Goal: Check status: Check status

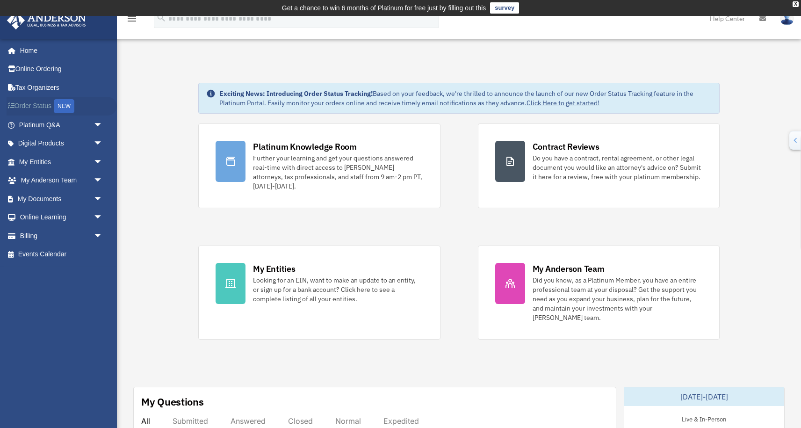
click at [35, 112] on link "Order Status NEW" at bounding box center [62, 106] width 110 height 19
click at [80, 105] on link "Order Status NEW" at bounding box center [62, 106] width 110 height 19
click at [39, 107] on link "Order Status NEW" at bounding box center [62, 106] width 110 height 19
click at [96, 164] on span "arrow_drop_down" at bounding box center [103, 161] width 19 height 19
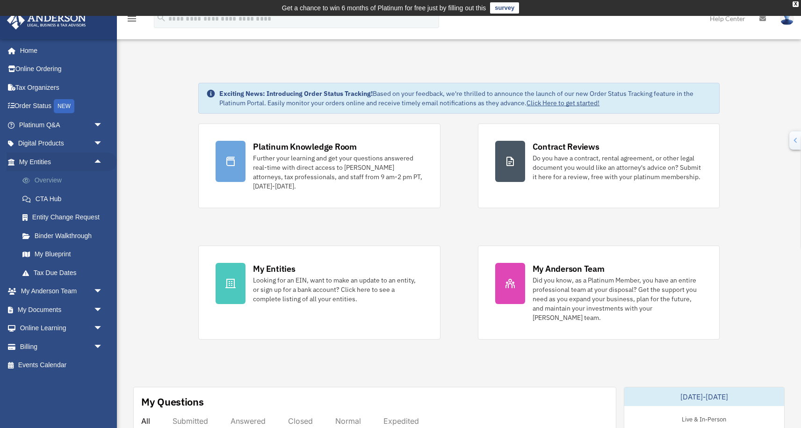
click at [45, 178] on link "Overview" at bounding box center [65, 180] width 104 height 19
